Goal: Task Accomplishment & Management: Manage account settings

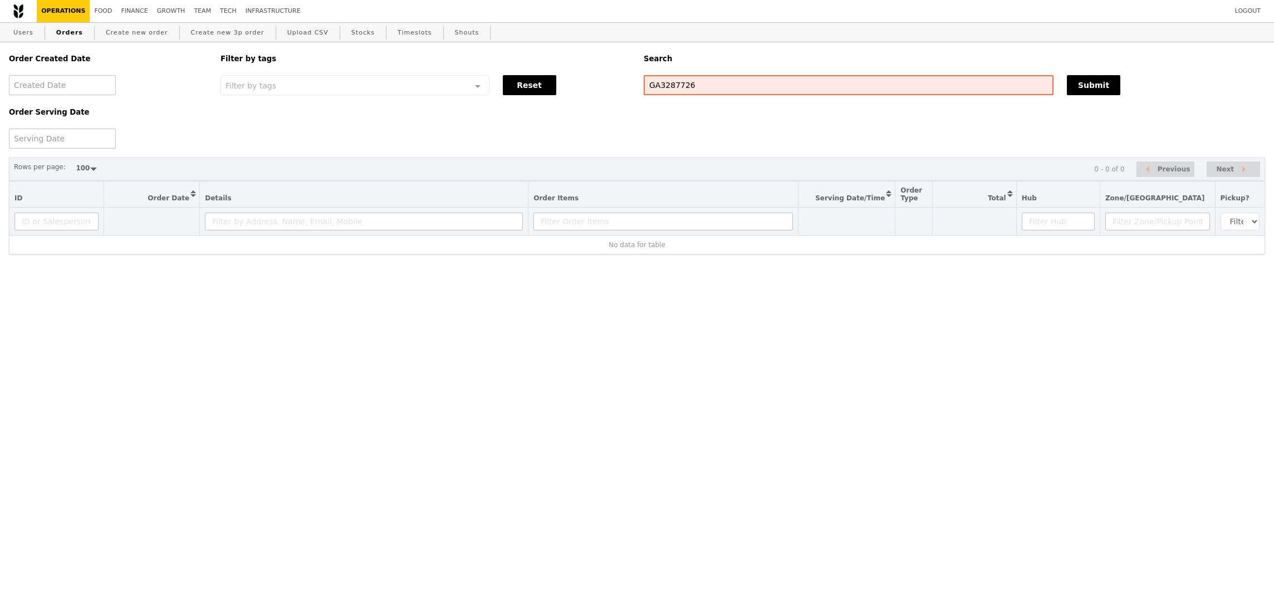
select select "100"
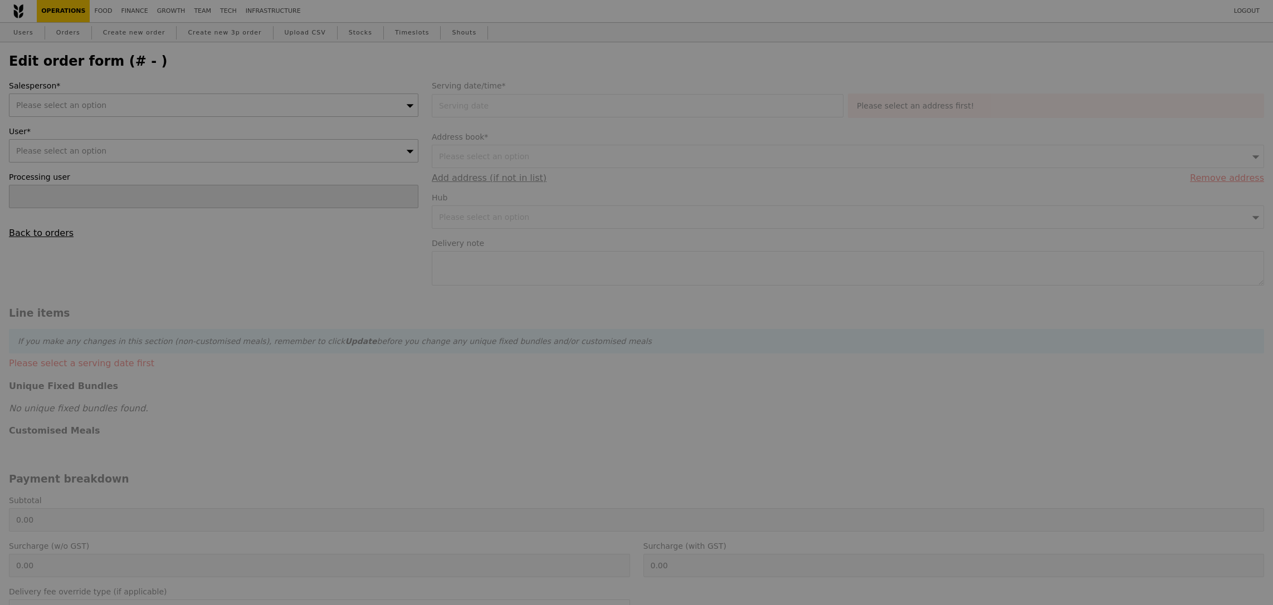
type input "10 Sep 2025"
type input "194.00"
type input "3.62"
type input "3.95"
type input "197.95"
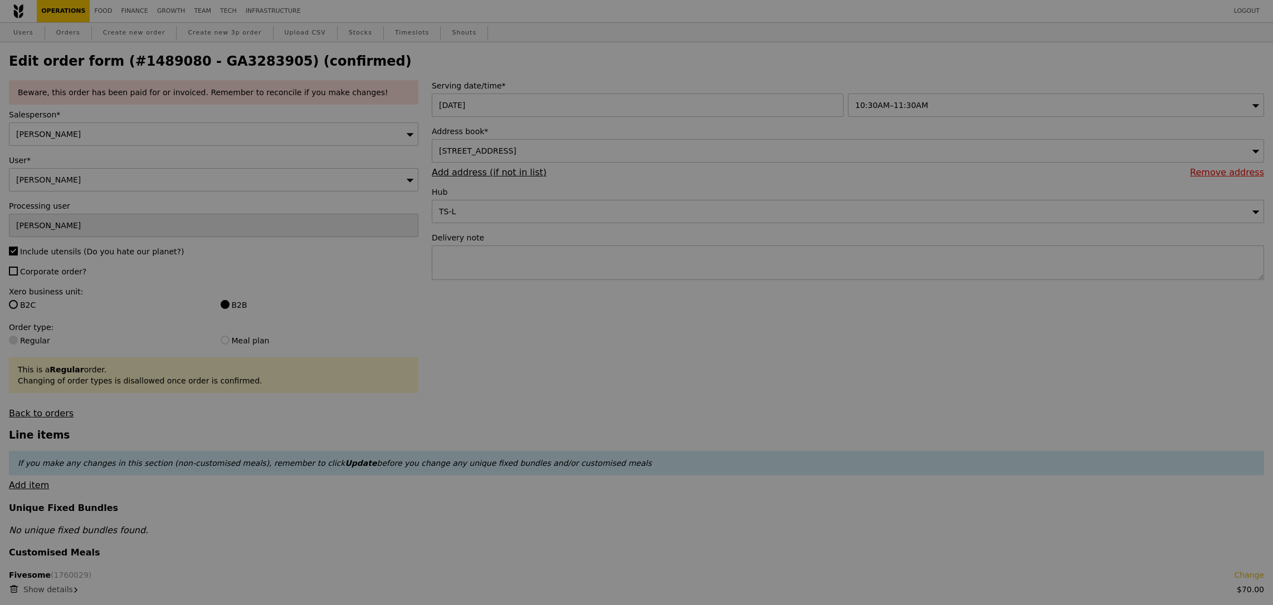
type input "Update"
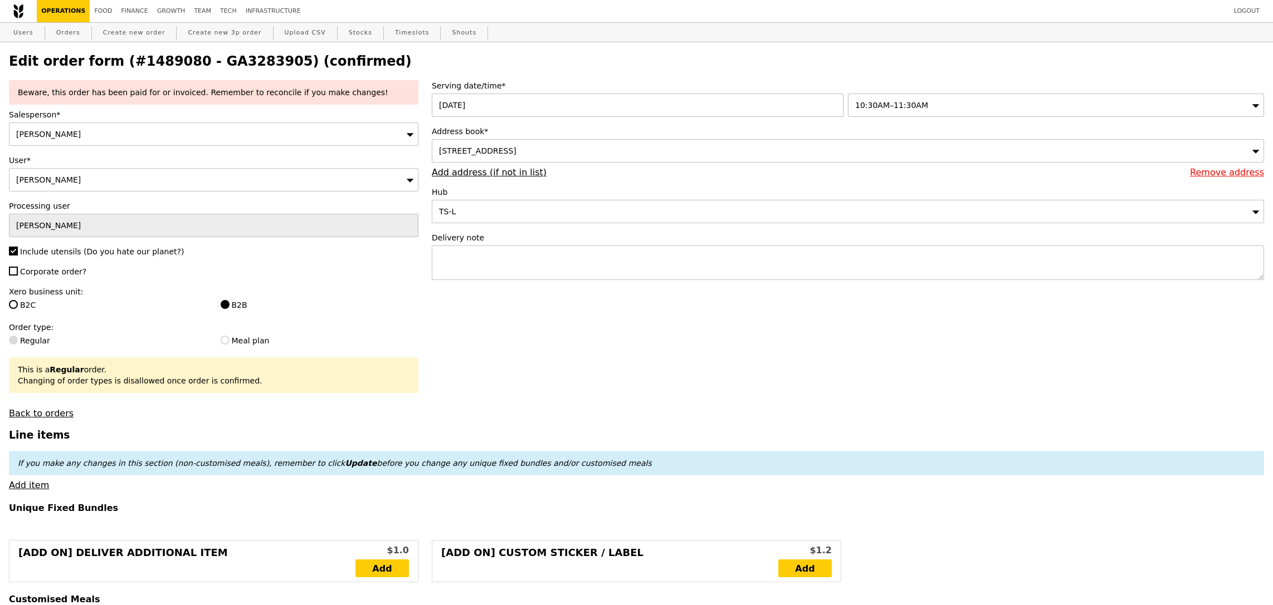
click at [217, 60] on h2 "Edit order form (#1489080 - GA3283905) (confirmed)" at bounding box center [636, 61] width 1255 height 16
copy h2 "GA3283905"
click at [63, 38] on link "Orders" at bounding box center [68, 33] width 33 height 20
select select "100"
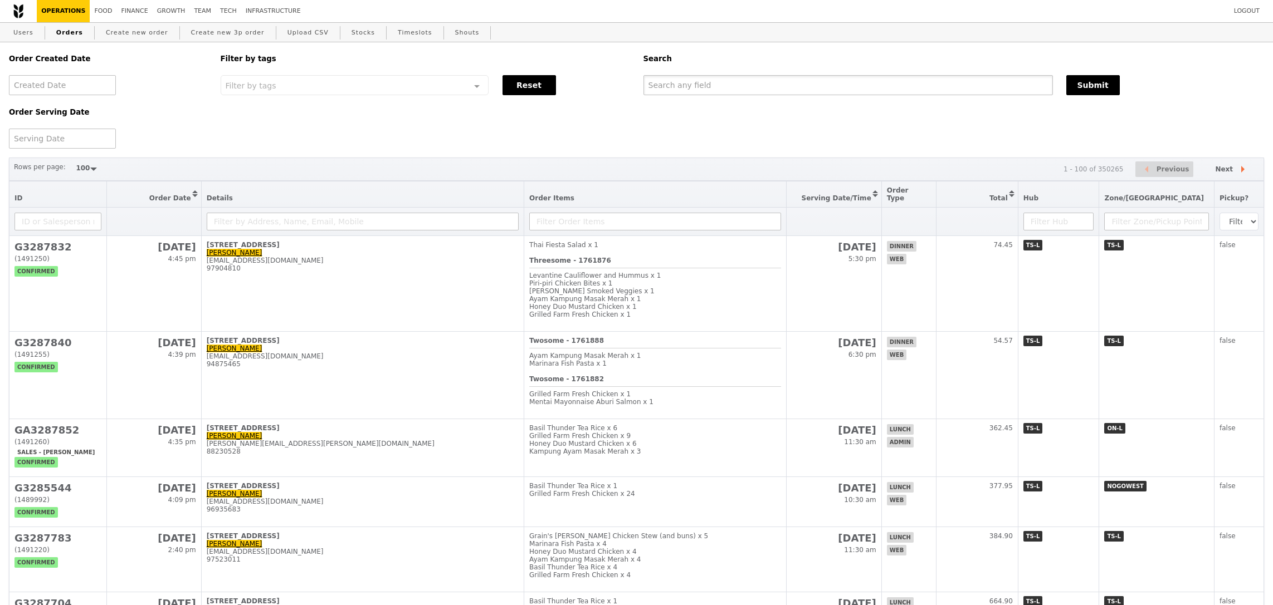
click at [723, 81] on input "text" at bounding box center [847, 85] width 409 height 20
paste input "GA3283905"
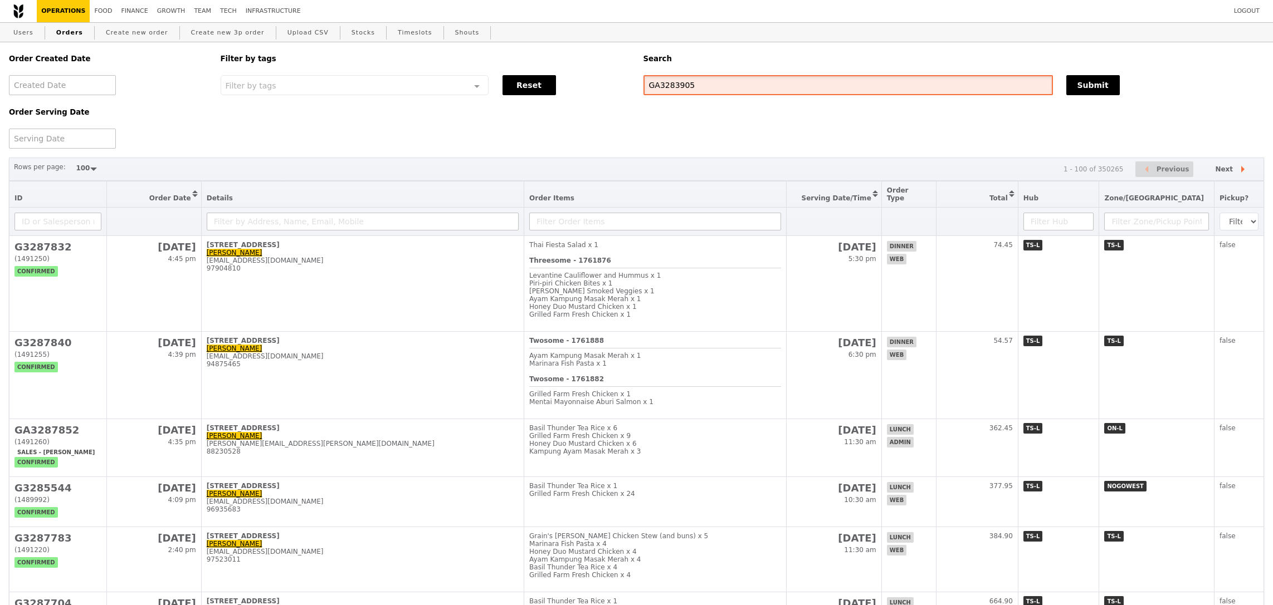
type input "GA3283905"
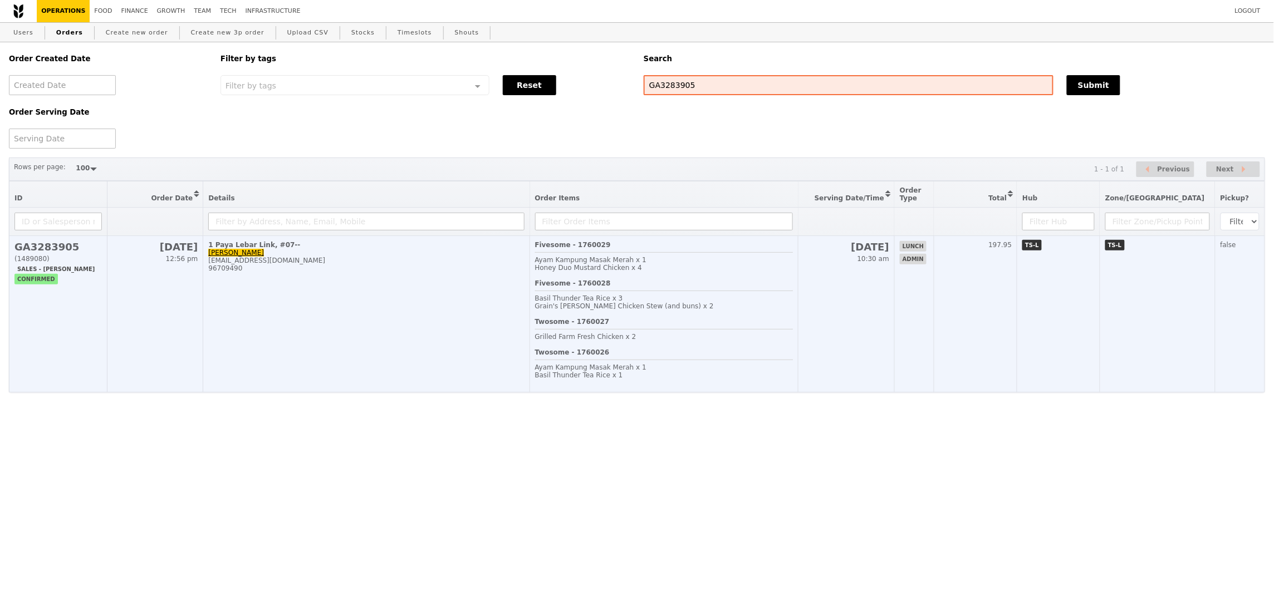
click at [824, 296] on td "10 Sep 10:30 am" at bounding box center [847, 314] width 96 height 156
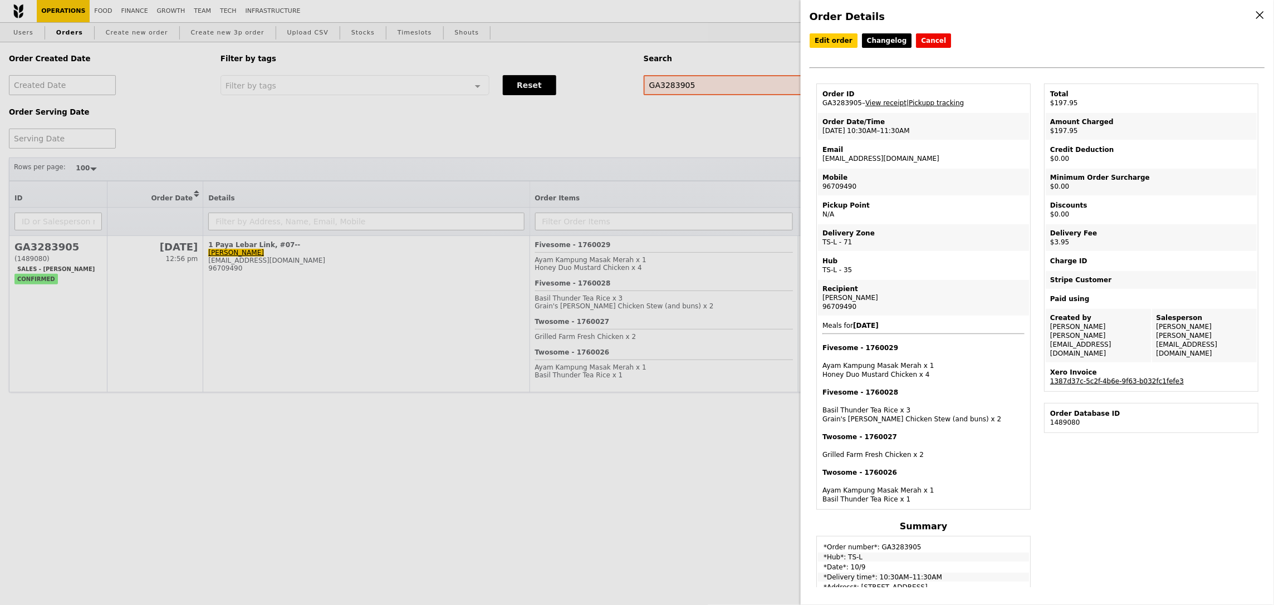
click at [1156, 378] on link "1387d37c-5c2f-4b6e-9f63-b032fc1fefe3" at bounding box center [1117, 382] width 134 height 8
click at [874, 296] on div "Esther Ue" at bounding box center [924, 298] width 202 height 9
drag, startPoint x: 863, startPoint y: 296, endPoint x: 823, endPoint y: 296, distance: 40.7
click at [823, 296] on div "Esther Ue" at bounding box center [924, 298] width 202 height 9
copy div "Esther Ue"
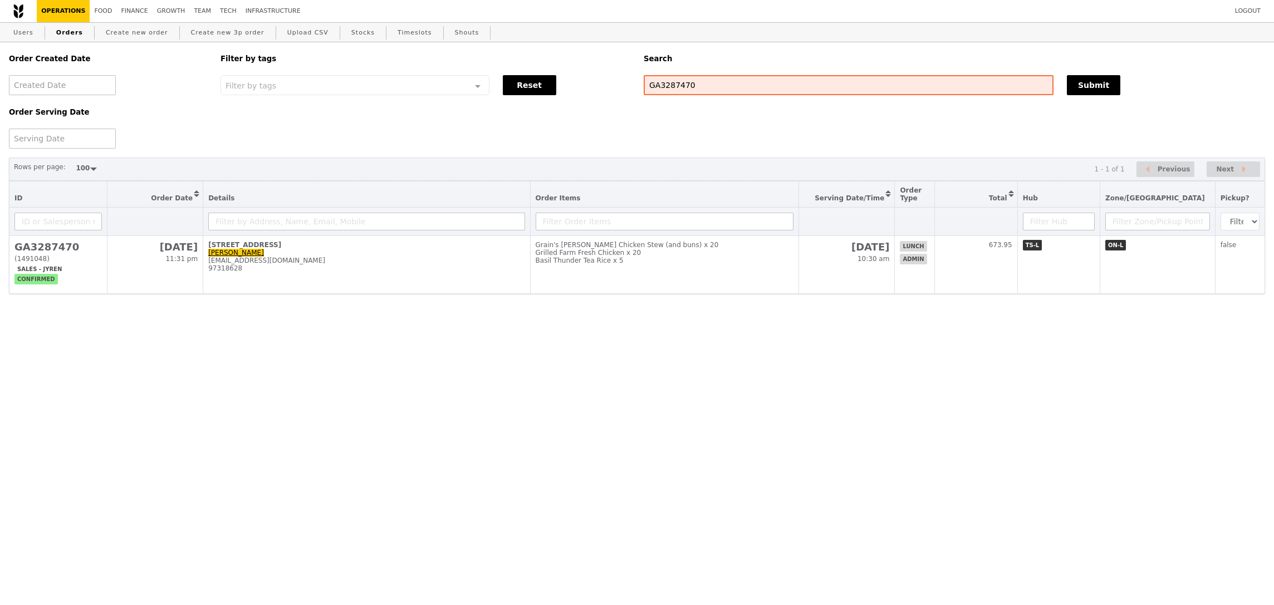
select select "100"
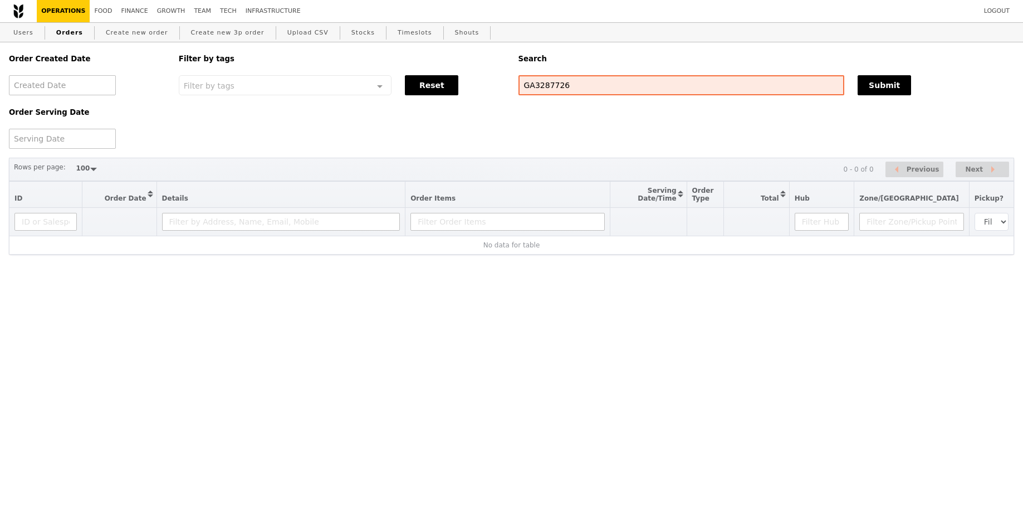
select select "100"
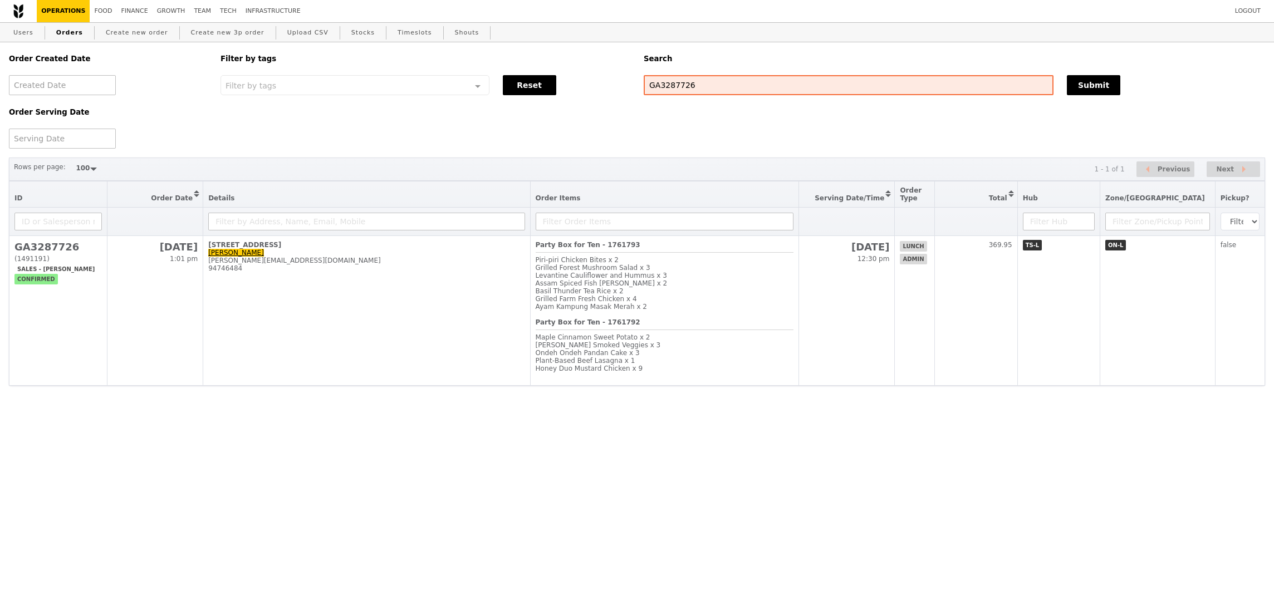
select select "100"
click at [990, 431] on html "Logout Operations Food Finance Growth Team Tech Infrastructure Users Orders Cre…" at bounding box center [637, 215] width 1274 height 431
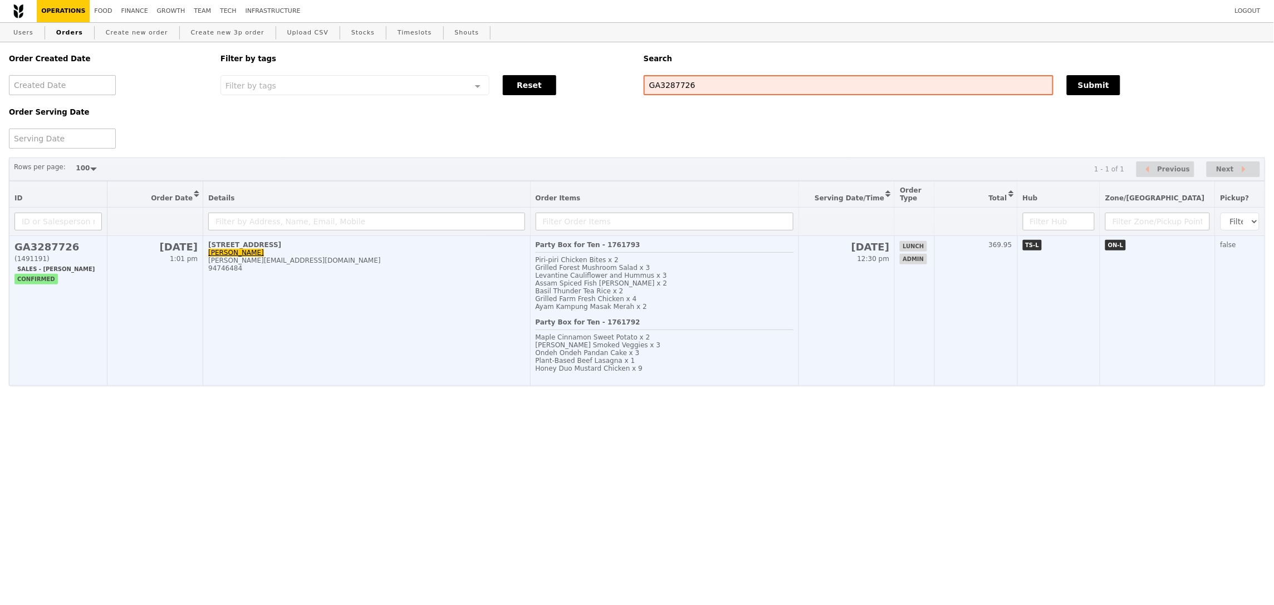
click at [752, 290] on div "Basil Thunder Tea Rice x 2" at bounding box center [665, 291] width 258 height 8
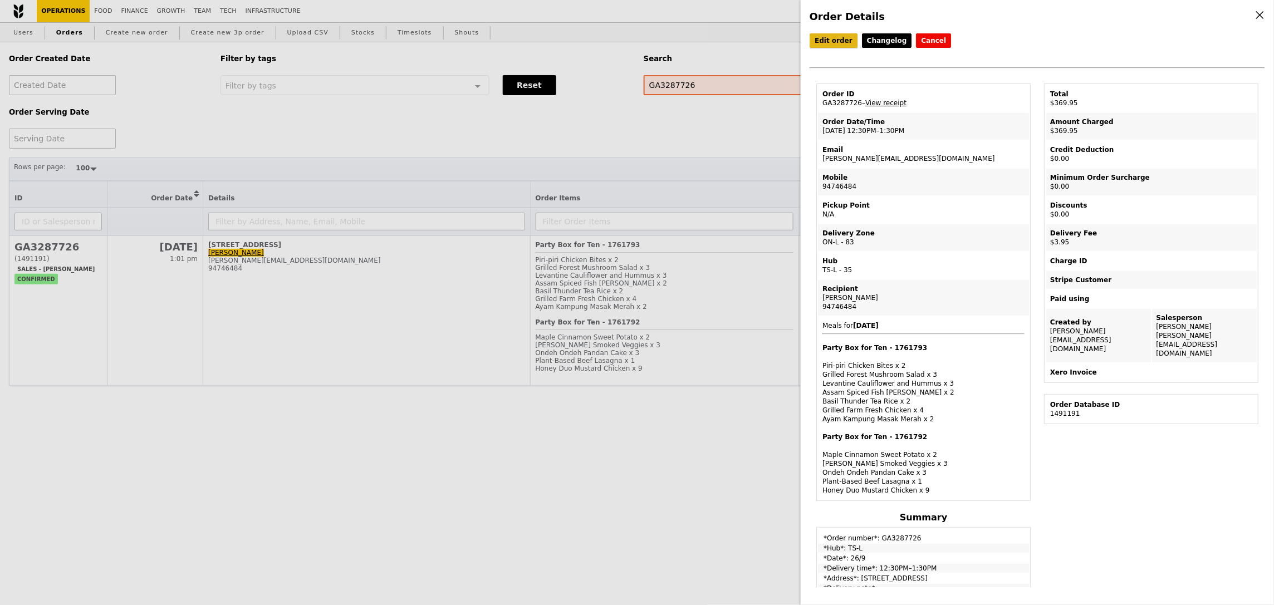
click at [834, 36] on link "Edit order" at bounding box center [834, 40] width 48 height 14
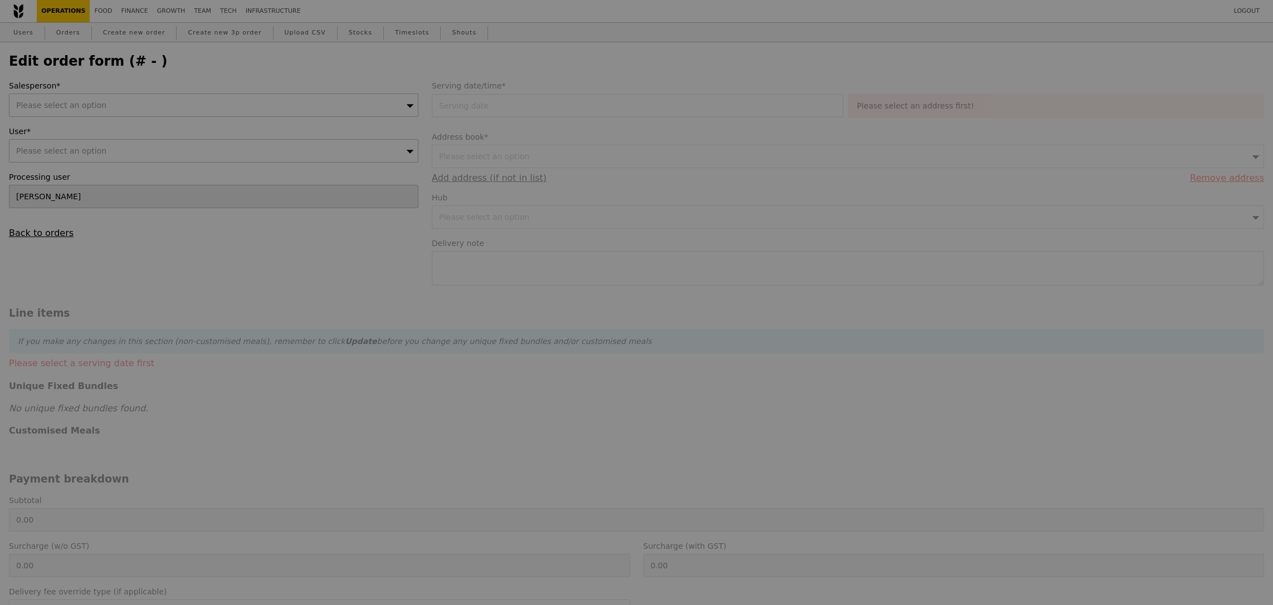
type input "Jhoana Castillo"
type input "26 Sep 2025"
type input "366.00"
type input "3.62"
type input "3.95"
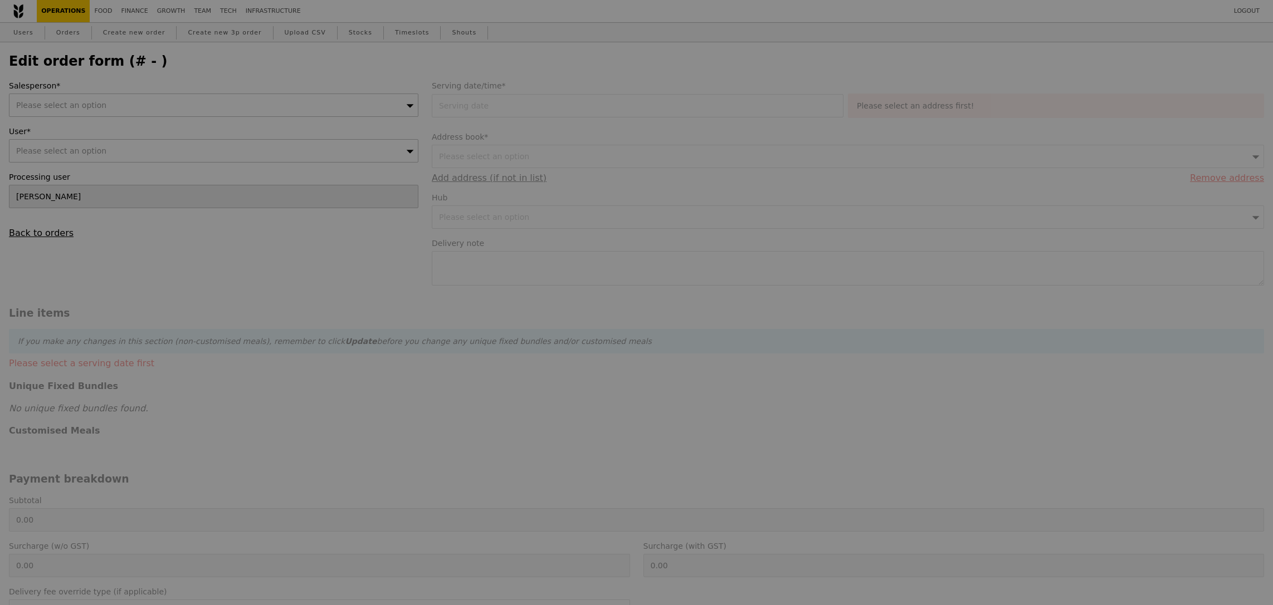
type input "369.95"
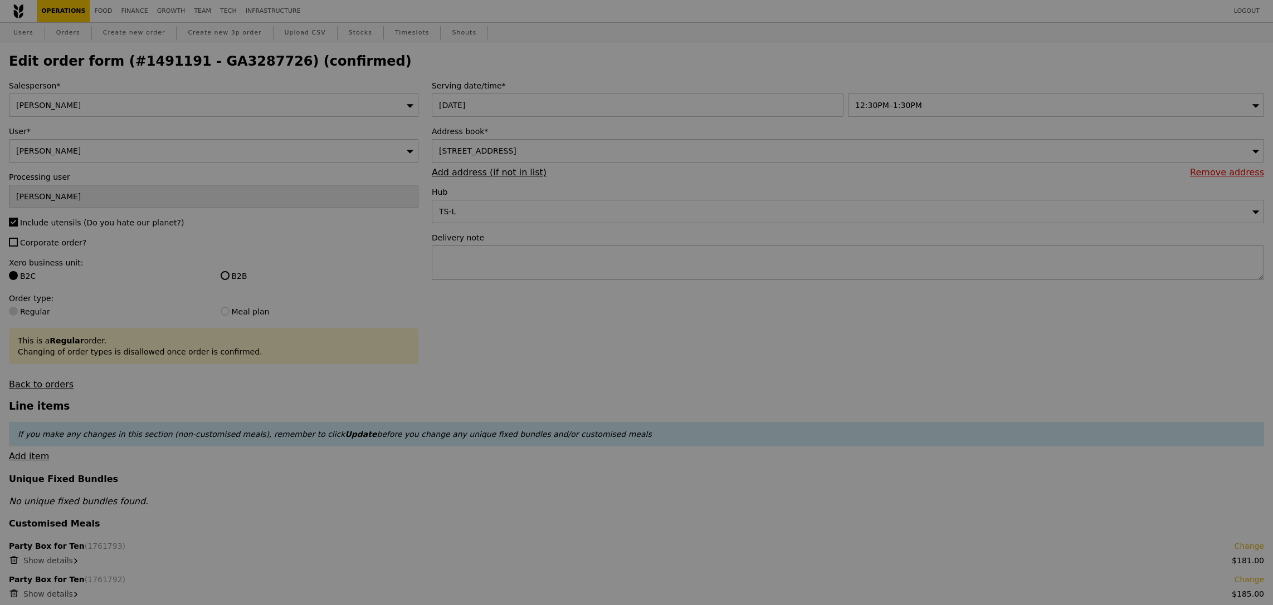
type input "Update"
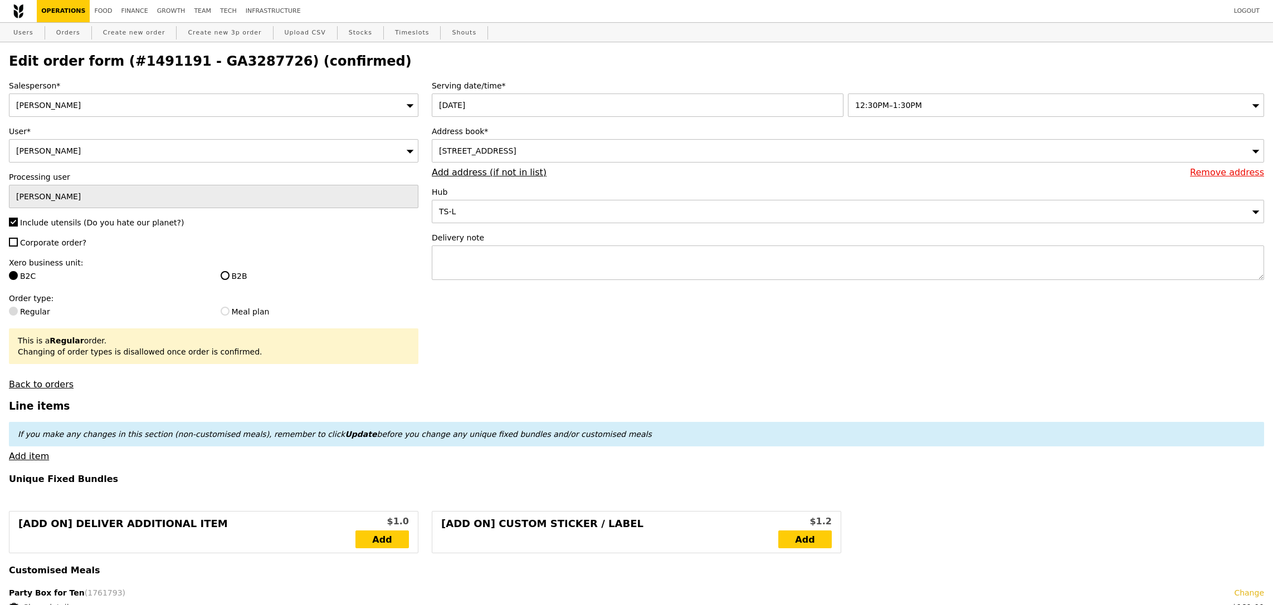
click at [952, 107] on div "12:30PM–1:30PM" at bounding box center [1056, 105] width 416 height 23
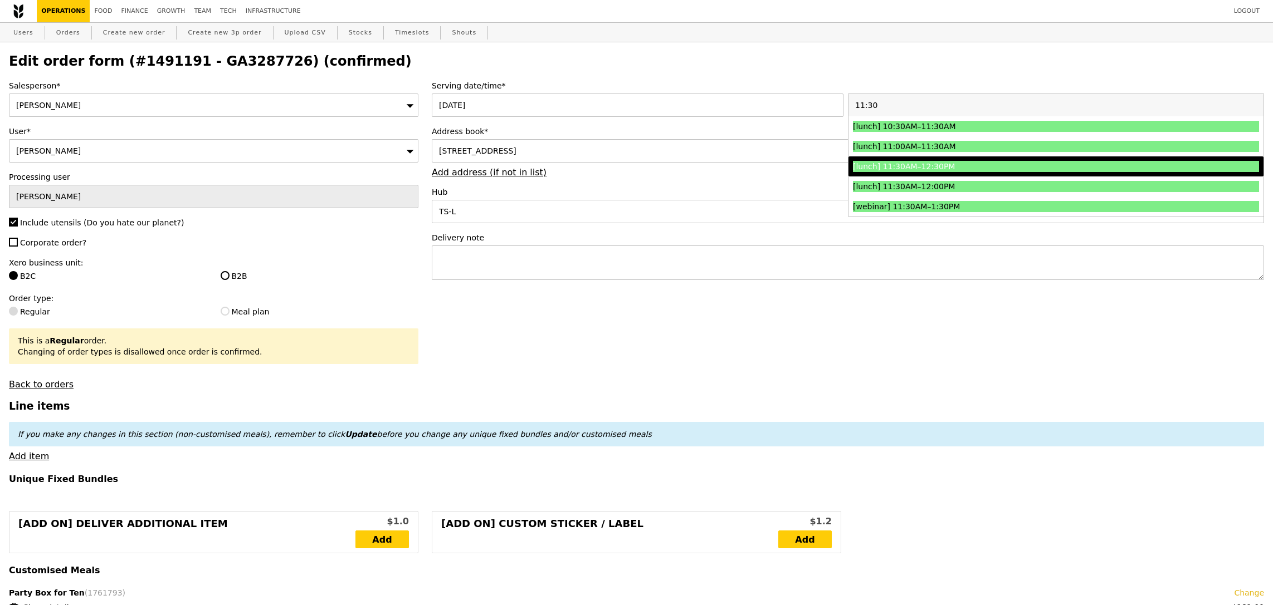
type input "11:30"
click at [932, 172] on li "[lunch] 11:30AM–12:30PM" at bounding box center [1055, 166] width 415 height 20
type input "Loading..."
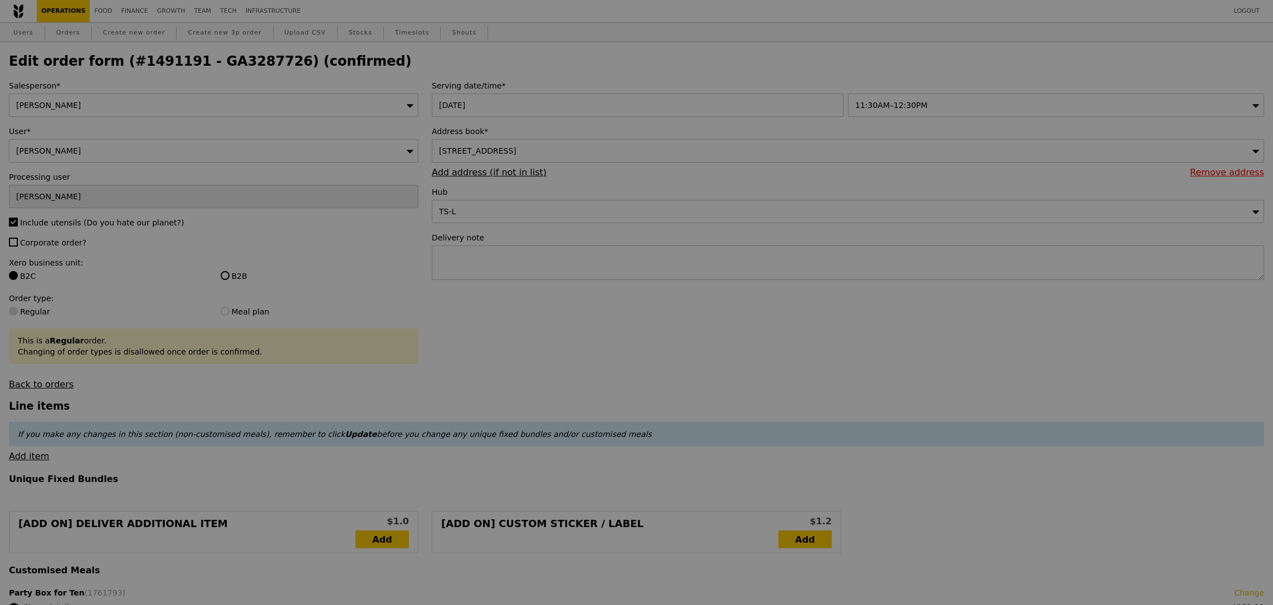
type input "0.00"
type input "13.49"
type input "14.70"
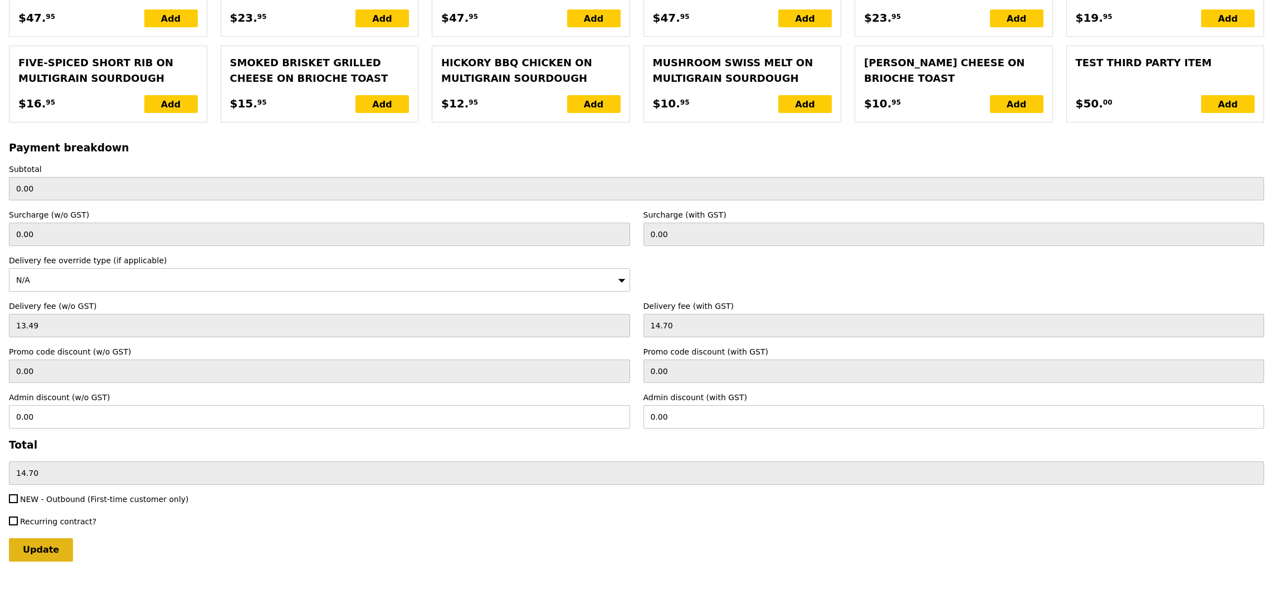
scroll to position [2274, 0]
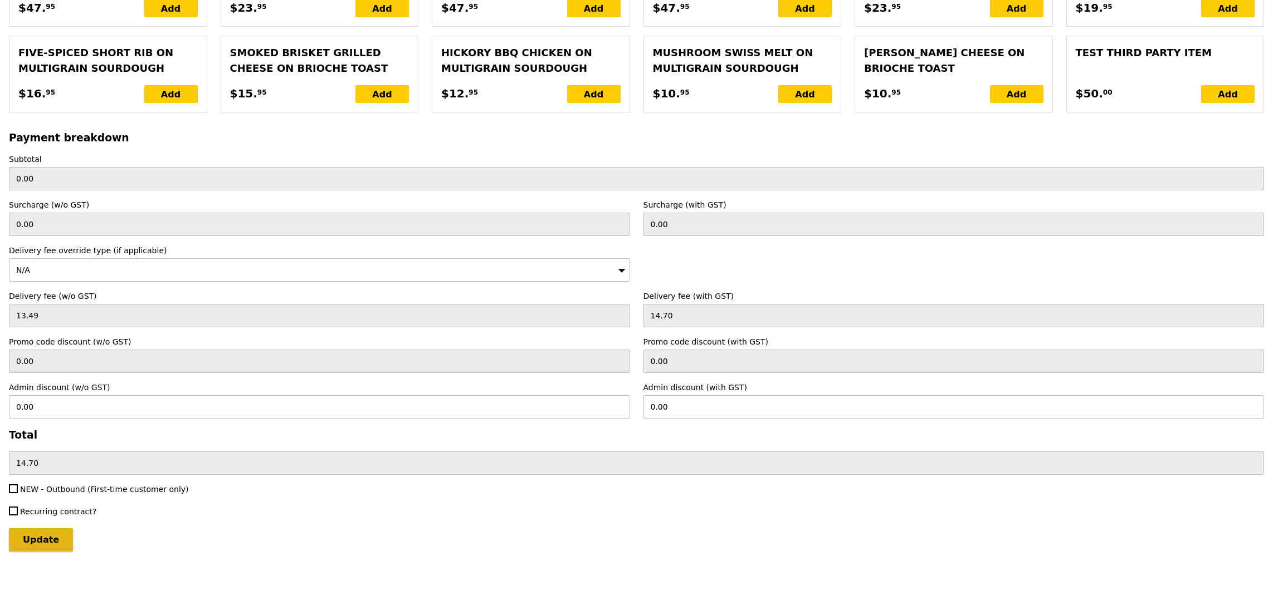
click at [33, 551] on input "Update" at bounding box center [41, 540] width 64 height 23
type input "Loading..."
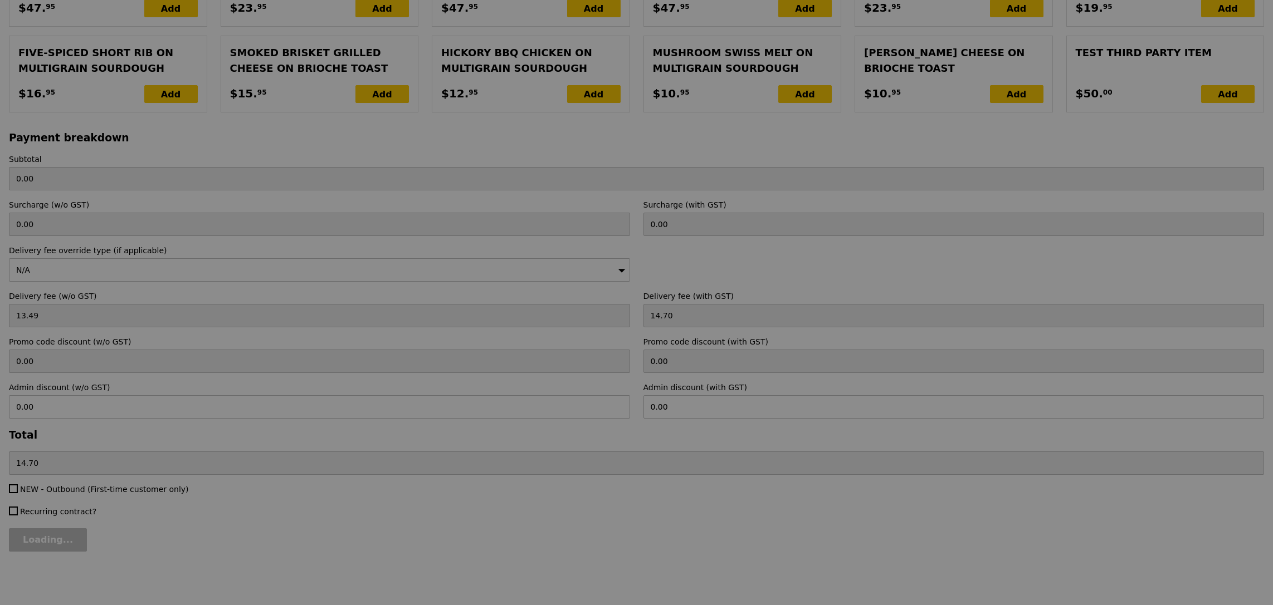
type input "366.00"
type input "3.62"
type input "3.95"
type input "369.95"
type input "Update"
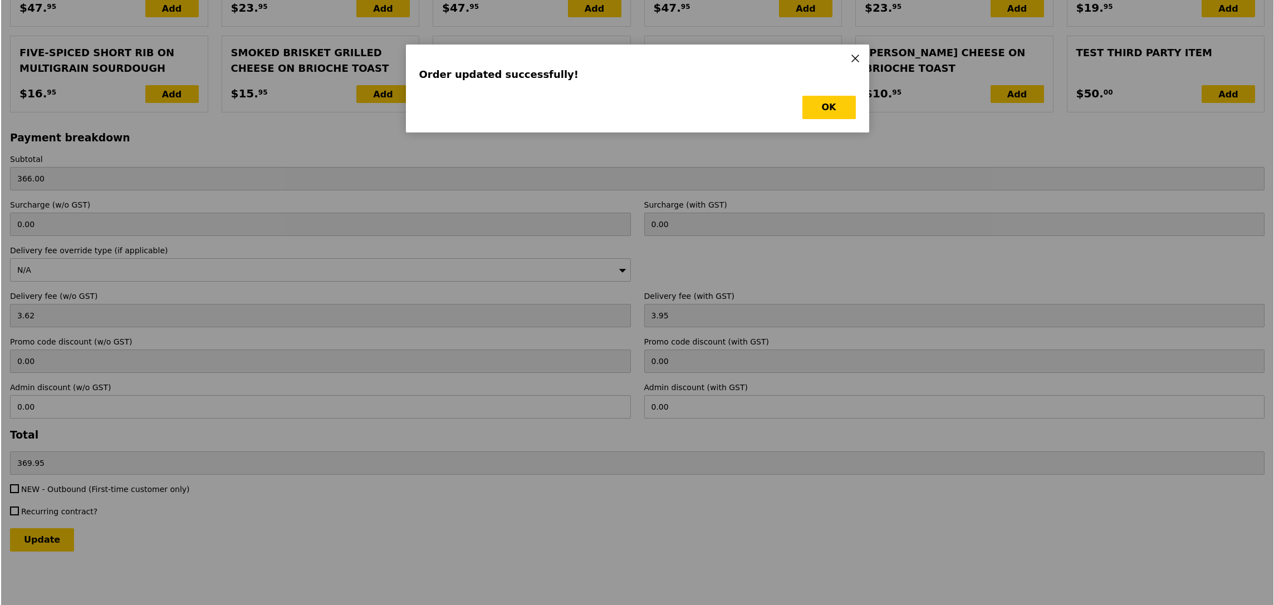
scroll to position [0, 0]
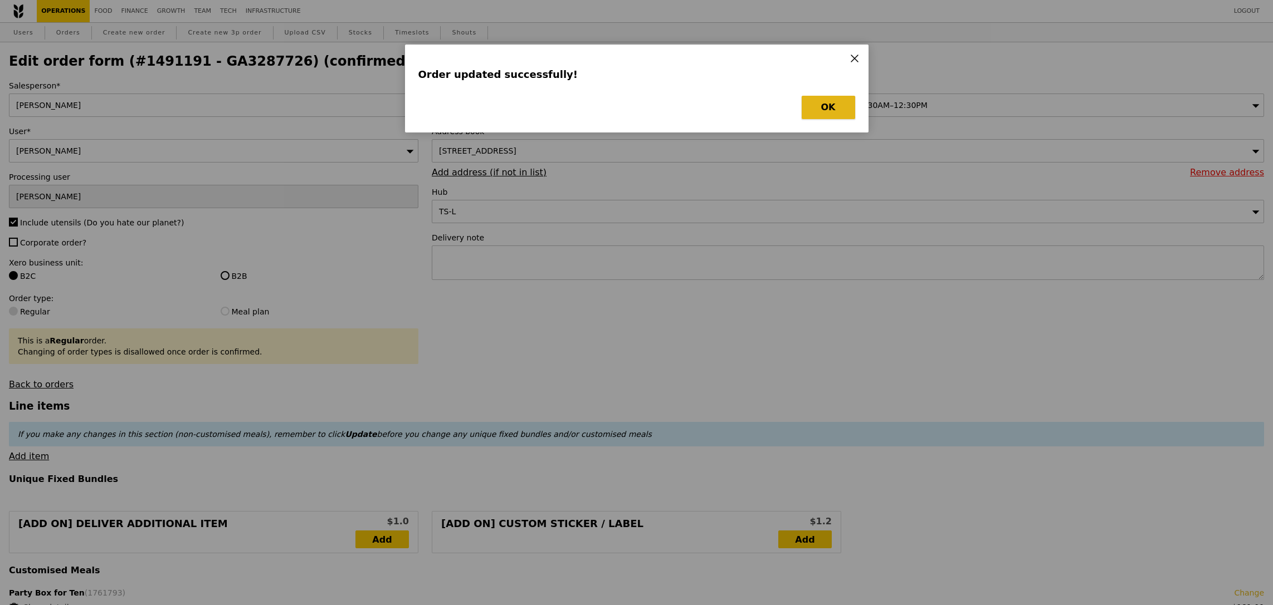
click at [831, 112] on button "OK" at bounding box center [827, 107] width 53 height 23
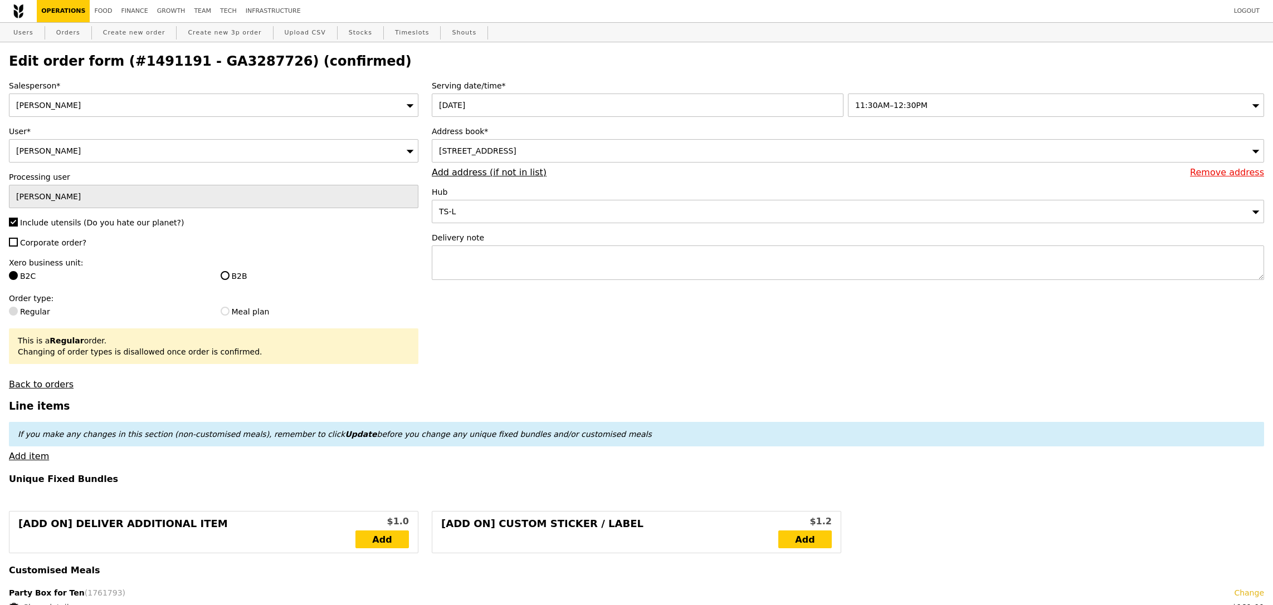
click at [202, 60] on h2 "Edit order form (#1491191 - GA3287726) (confirmed)" at bounding box center [636, 61] width 1255 height 16
copy h2 "GA3287726"
click at [66, 32] on link "Orders" at bounding box center [68, 33] width 33 height 20
select select "100"
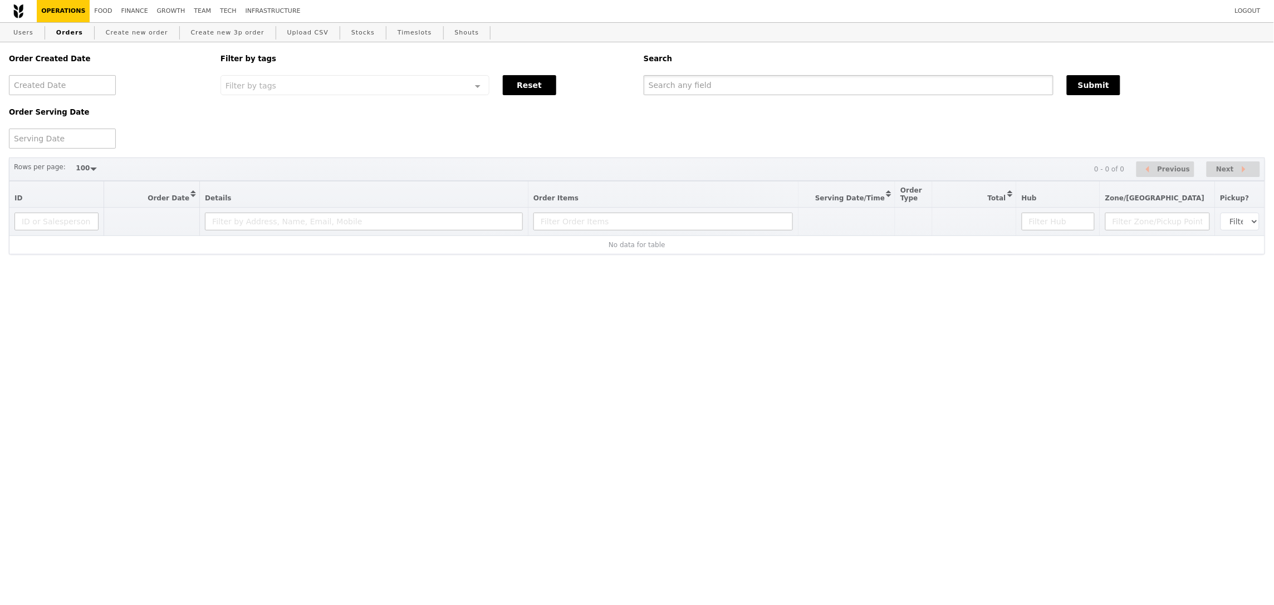
click at [765, 80] on input "text" at bounding box center [849, 85] width 410 height 20
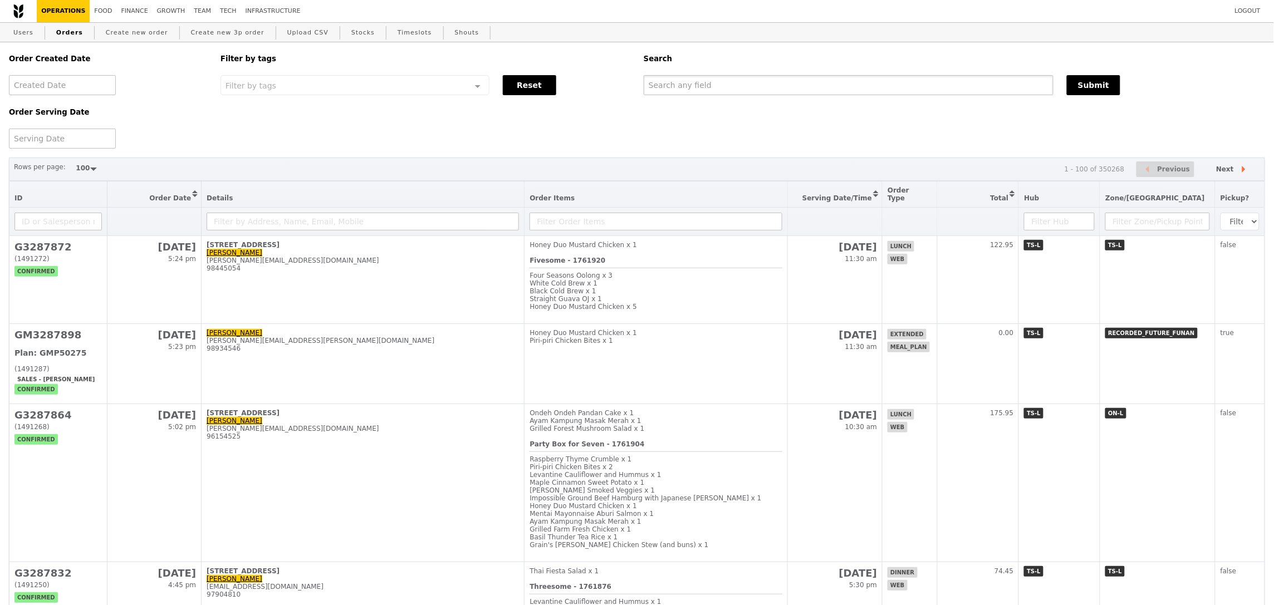
paste input "GA3287726"
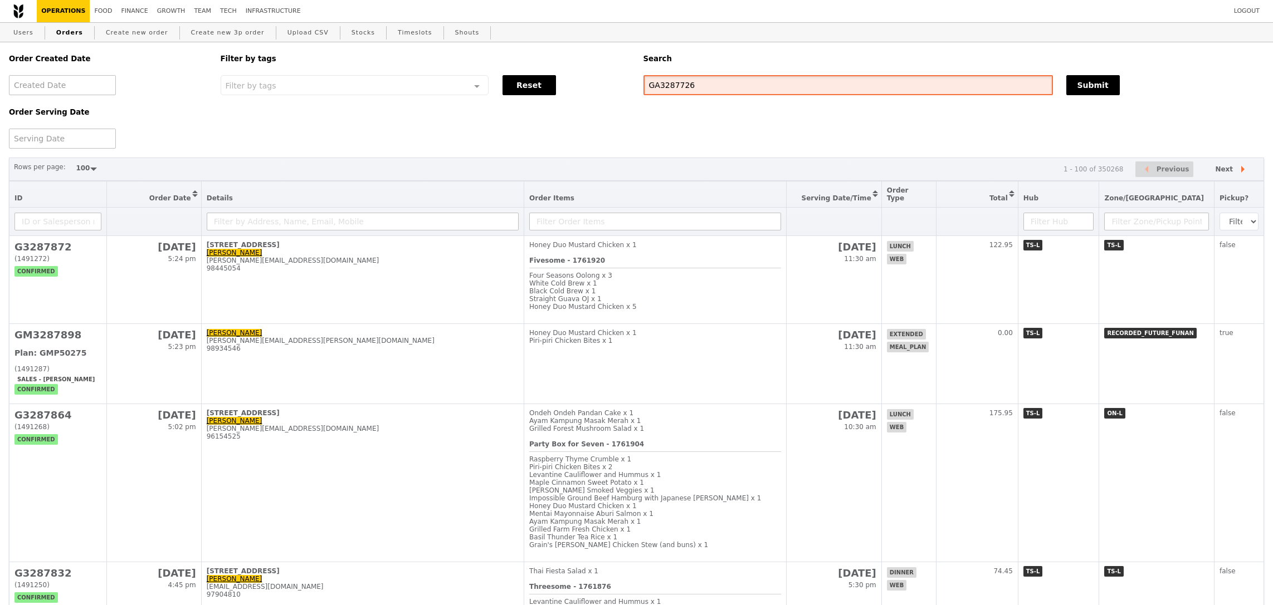
type input "GA3287726"
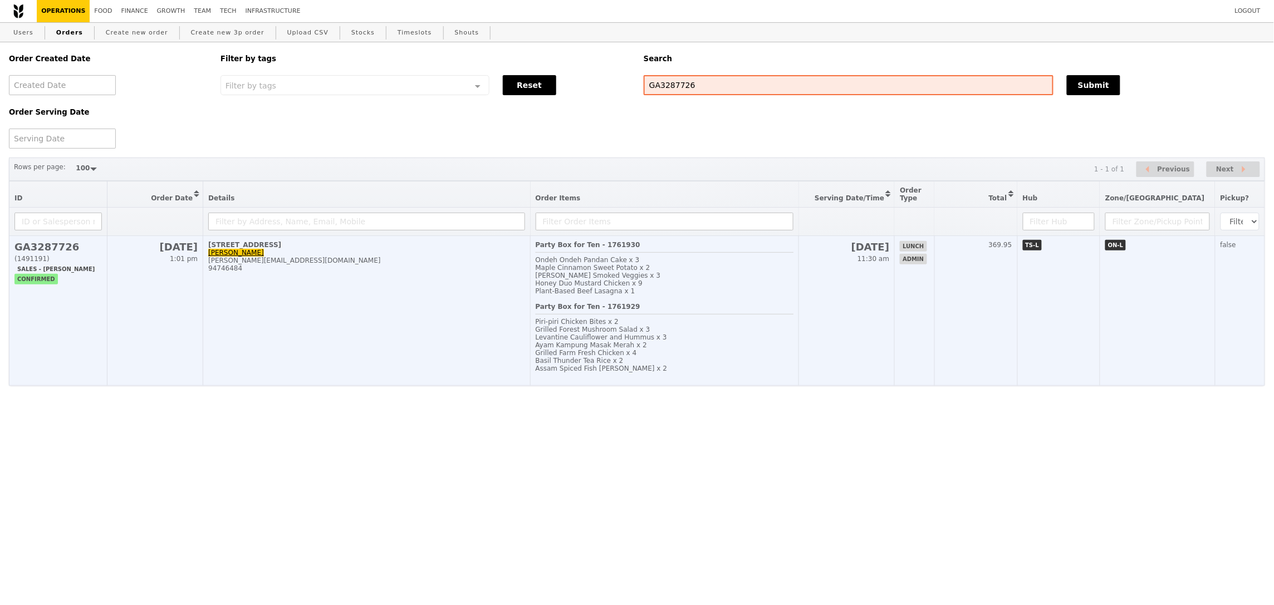
click at [845, 265] on td "26 Sep 11:30 am" at bounding box center [847, 311] width 96 height 150
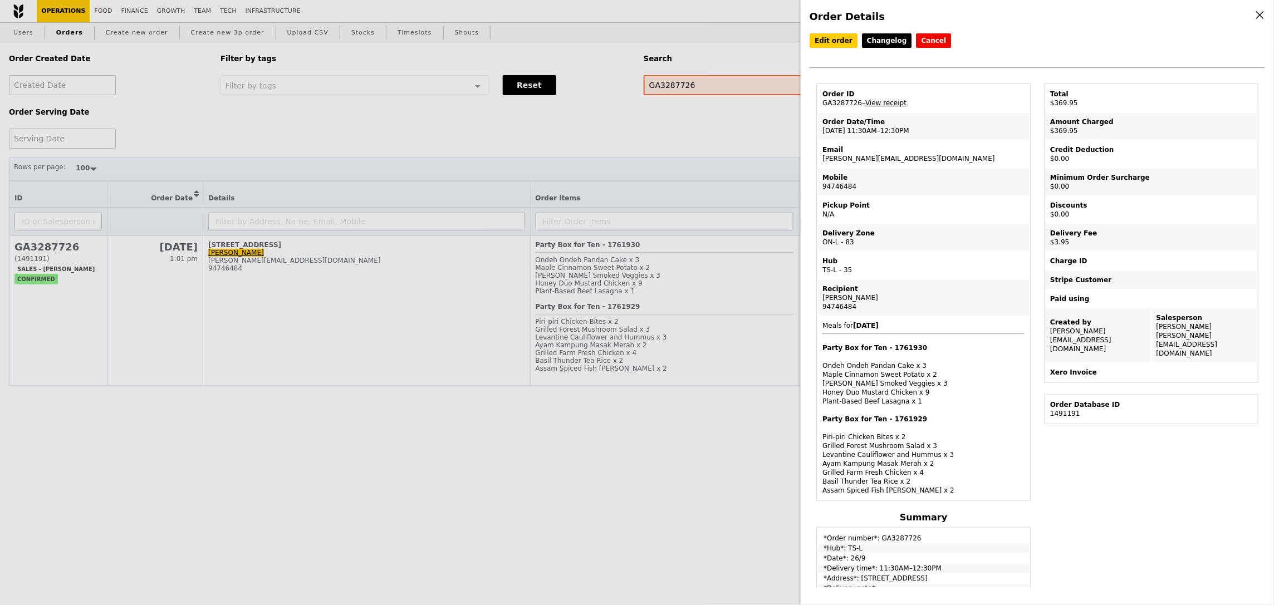
click at [887, 102] on link "View receipt" at bounding box center [885, 103] width 41 height 8
